Goal: Find specific page/section: Find specific page/section

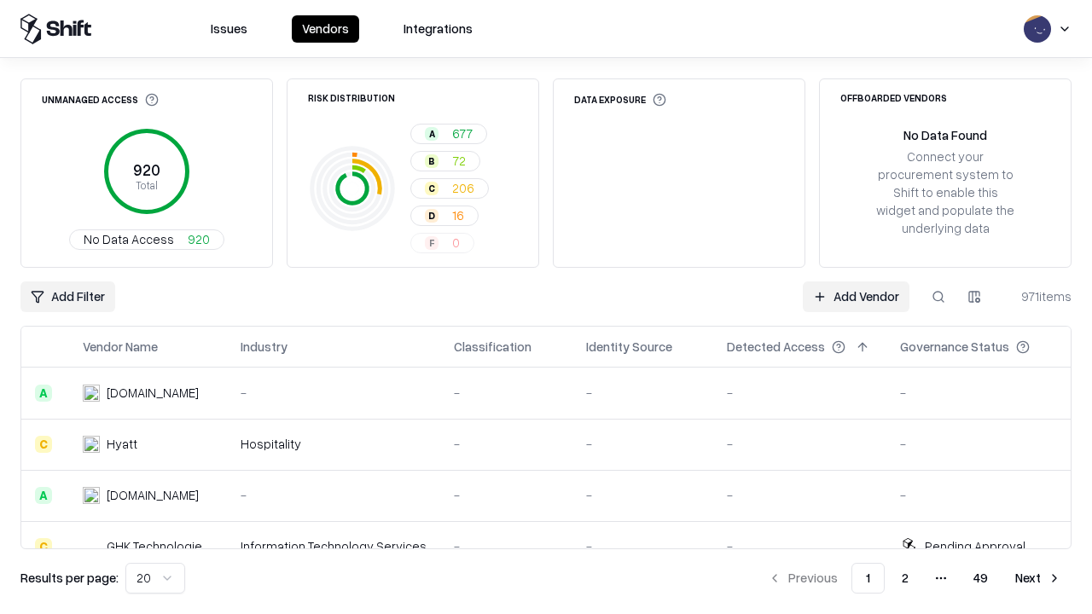
click at [546, 307] on div "Add Filter Add Vendor 971 items" at bounding box center [545, 297] width 1051 height 31
click at [67, 297] on html "Issues Vendors Integrations Unmanaged Access 920 Total No Data Access 920 Risk …" at bounding box center [546, 307] width 1092 height 614
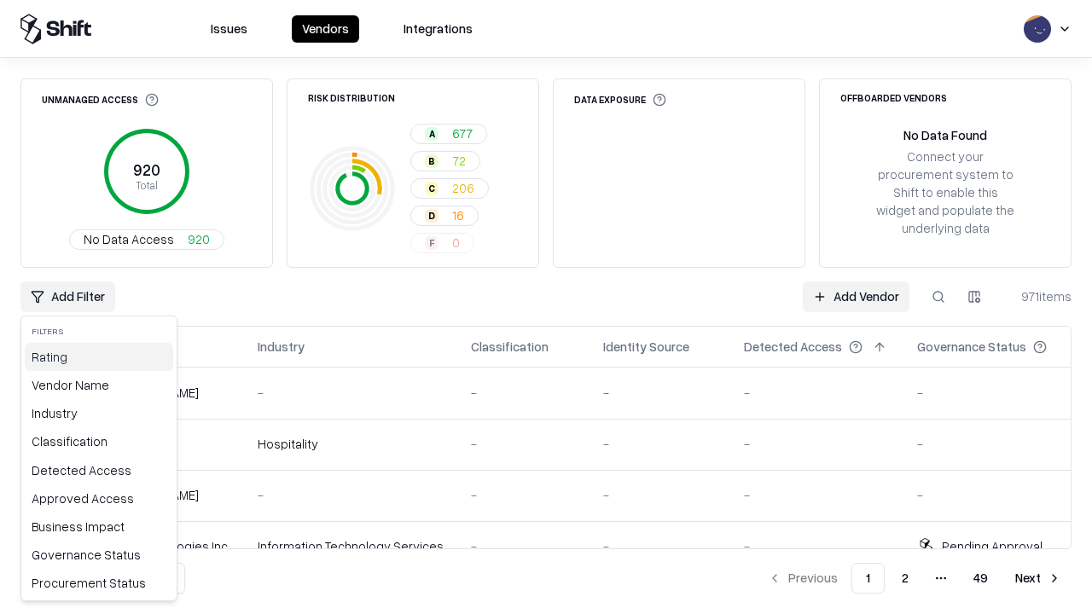
click at [99, 357] on div "Rating" at bounding box center [99, 357] width 148 height 28
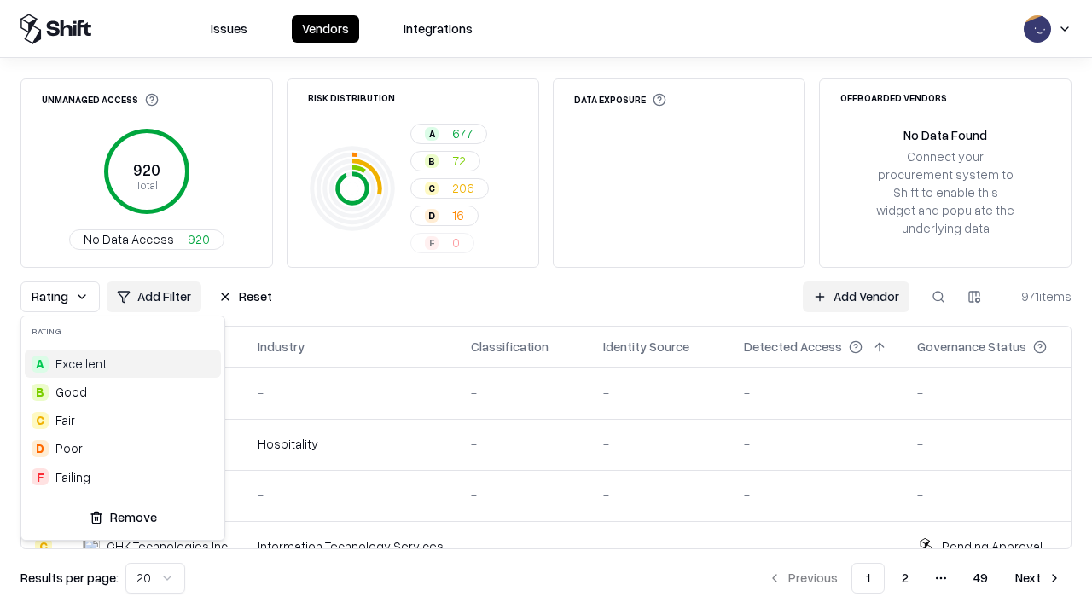
click at [546, 307] on html "Issues Vendors Integrations Unmanaged Access 920 Total No Data Access 920 Risk …" at bounding box center [546, 307] width 1092 height 614
click at [546, 307] on div "Rating Add Filter Reset Add Vendor 971 items" at bounding box center [545, 297] width 1051 height 31
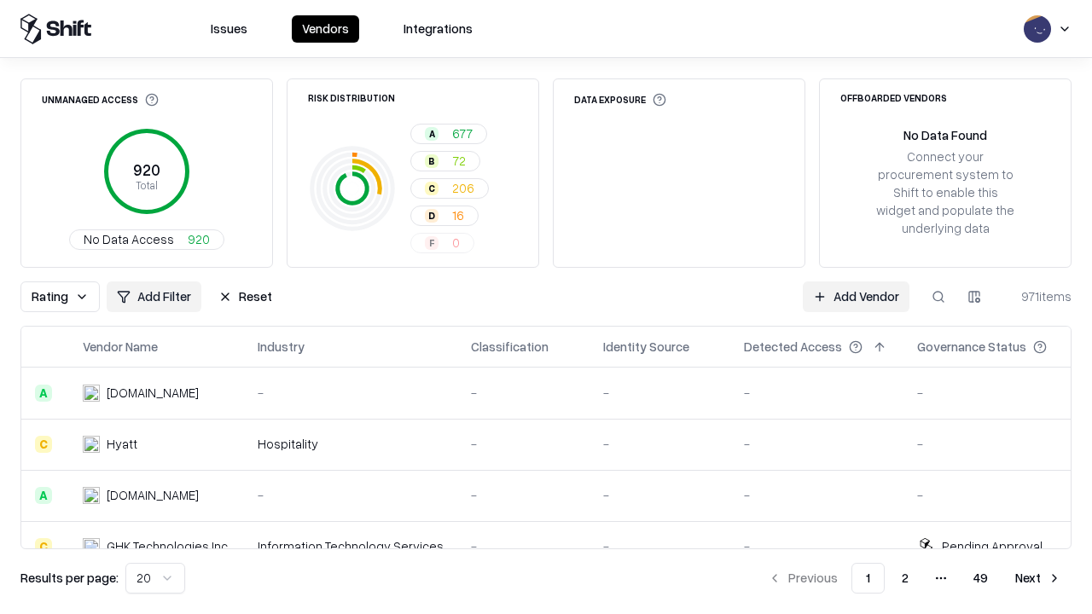
click at [245, 297] on button "Reset" at bounding box center [245, 297] width 74 height 31
click at [546, 307] on div "Add Filter Add Vendor 971 items" at bounding box center [545, 297] width 1051 height 31
click at [67, 297] on html "Issues Vendors Integrations Unmanaged Access 920 Total No Data Access 920 Risk …" at bounding box center [546, 307] width 1092 height 614
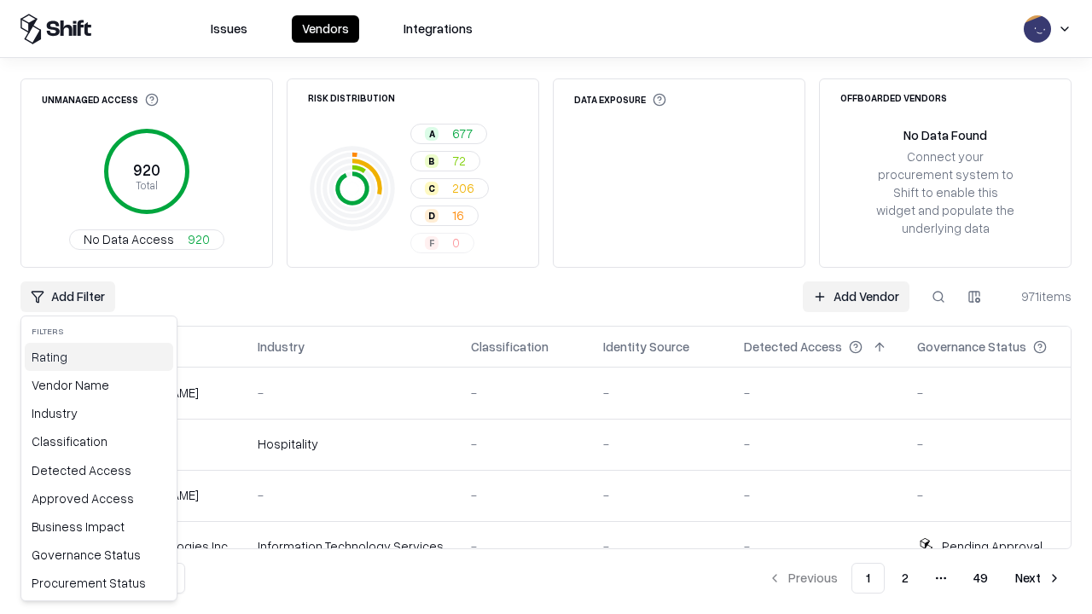
click at [99, 357] on div "Rating" at bounding box center [99, 357] width 148 height 28
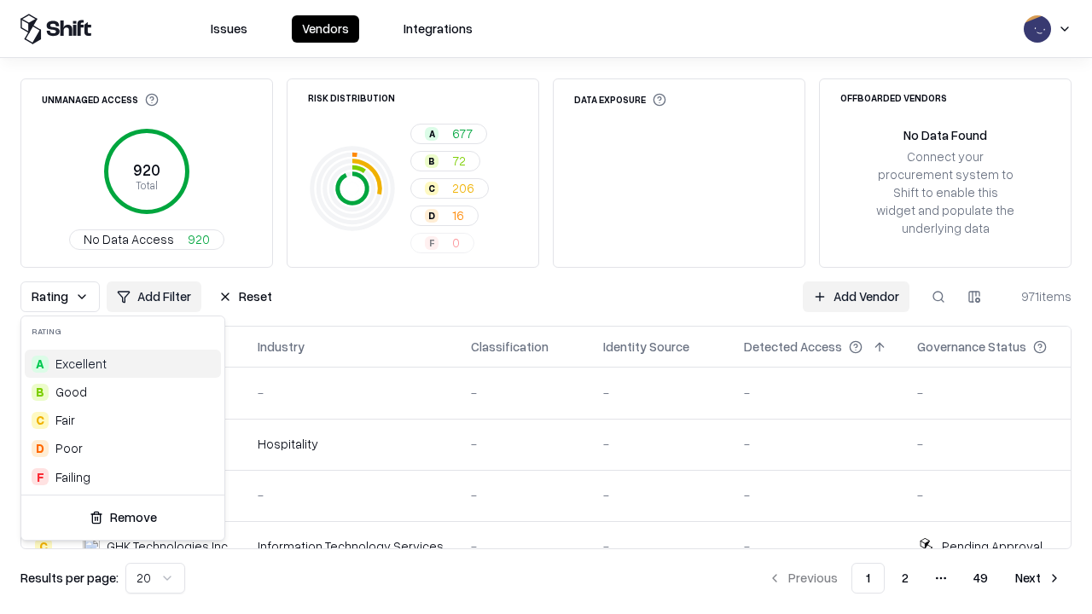
click at [123, 420] on div "C Fair" at bounding box center [123, 420] width 196 height 28
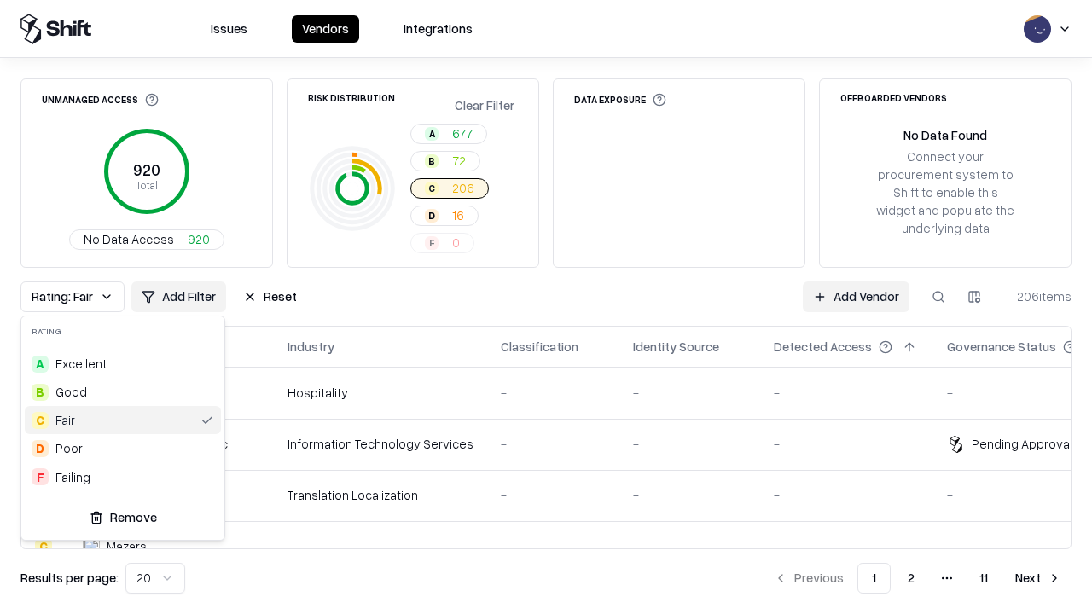
click at [546, 307] on html "Issues Vendors Integrations Unmanaged Access 920 Total No Data Access 920 Risk …" at bounding box center [546, 307] width 1092 height 614
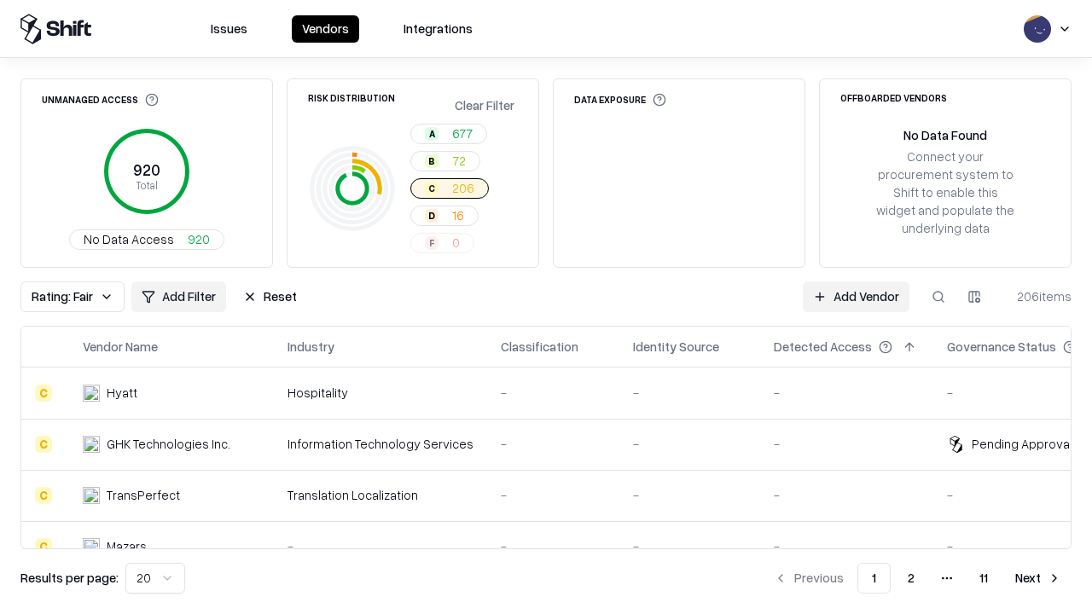
click at [546, 307] on div "Rating: Fair Add Filter Reset Add Vendor 206 items" at bounding box center [545, 297] width 1051 height 31
click at [270, 297] on button "Reset" at bounding box center [270, 297] width 74 height 31
click at [546, 307] on div "Add Filter Add Vendor 206 items" at bounding box center [545, 297] width 1051 height 31
click at [67, 297] on html "Issues Vendors Integrations Unmanaged Access 920 Total No Data Access 920 Risk …" at bounding box center [546, 307] width 1092 height 614
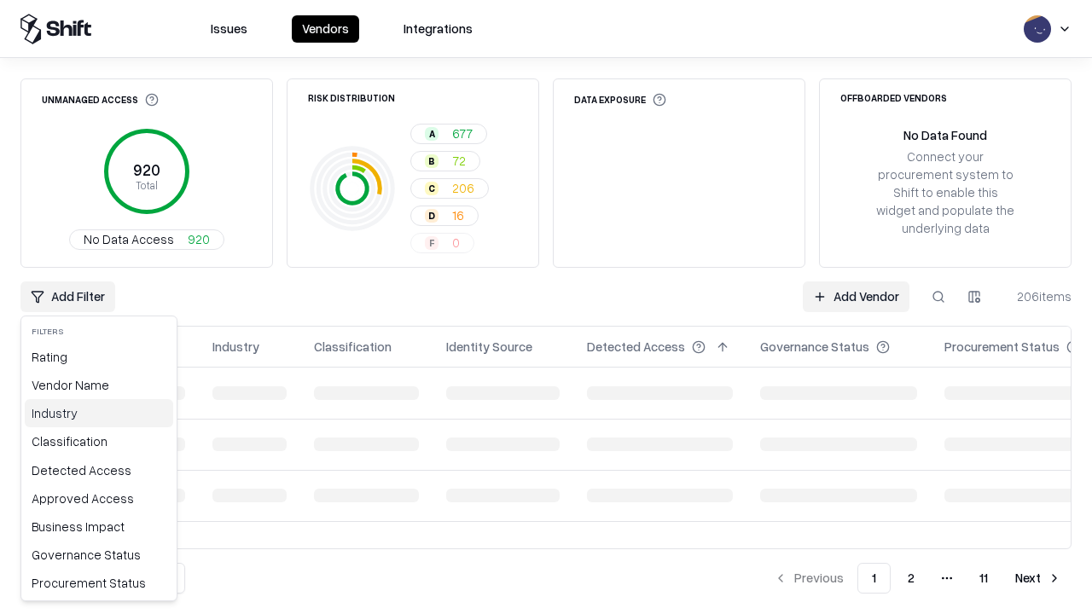
click at [99, 413] on div "Industry" at bounding box center [99, 413] width 148 height 28
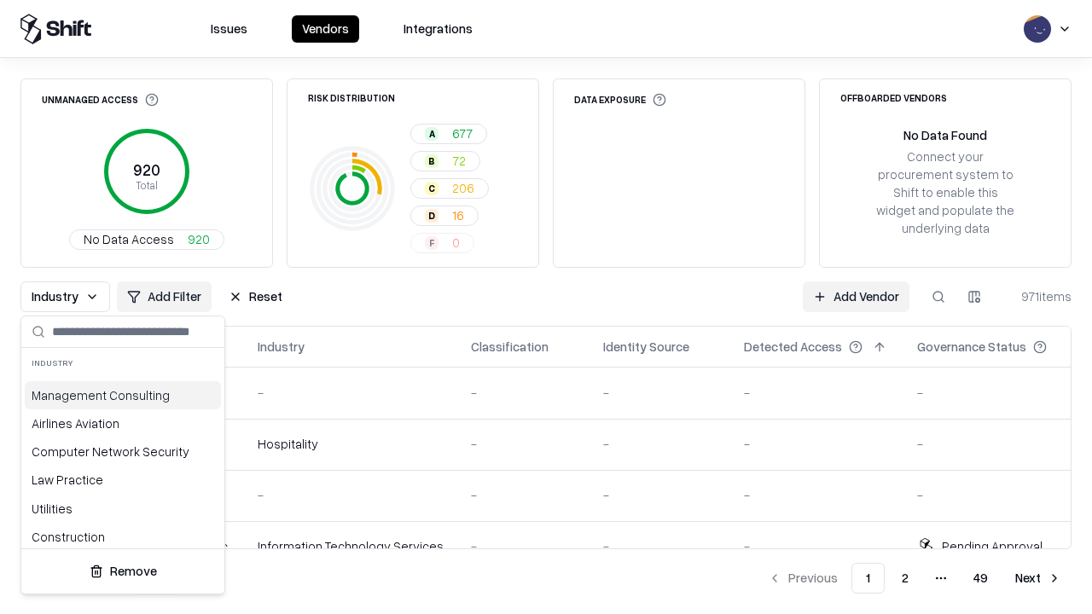
click at [546, 307] on html "Issues Vendors Integrations Unmanaged Access 920 Total No Data Access 920 Risk …" at bounding box center [546, 307] width 1092 height 614
click at [546, 307] on div "Industry Add Filter Reset Add Vendor 971 items" at bounding box center [545, 297] width 1051 height 31
click at [255, 297] on button "Reset" at bounding box center [255, 297] width 74 height 31
